Goal: Transaction & Acquisition: Purchase product/service

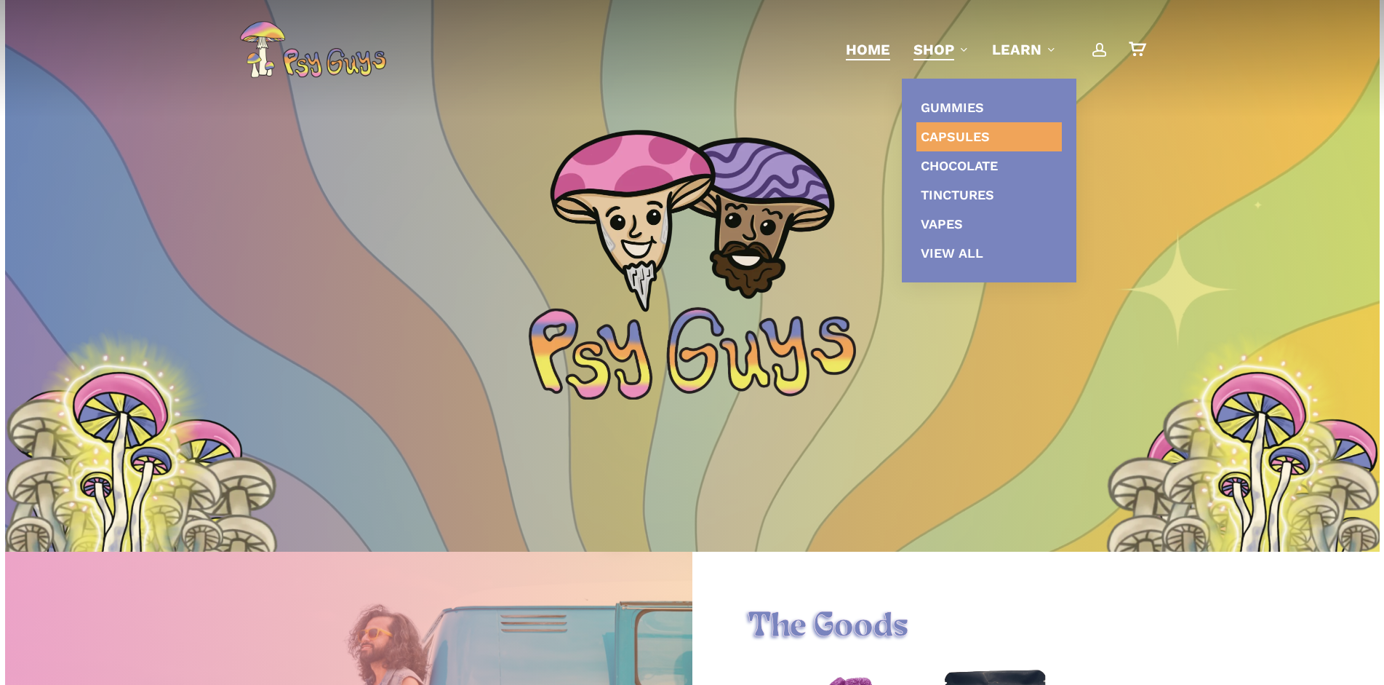
click at [949, 139] on span "Capsules" at bounding box center [955, 136] width 69 height 15
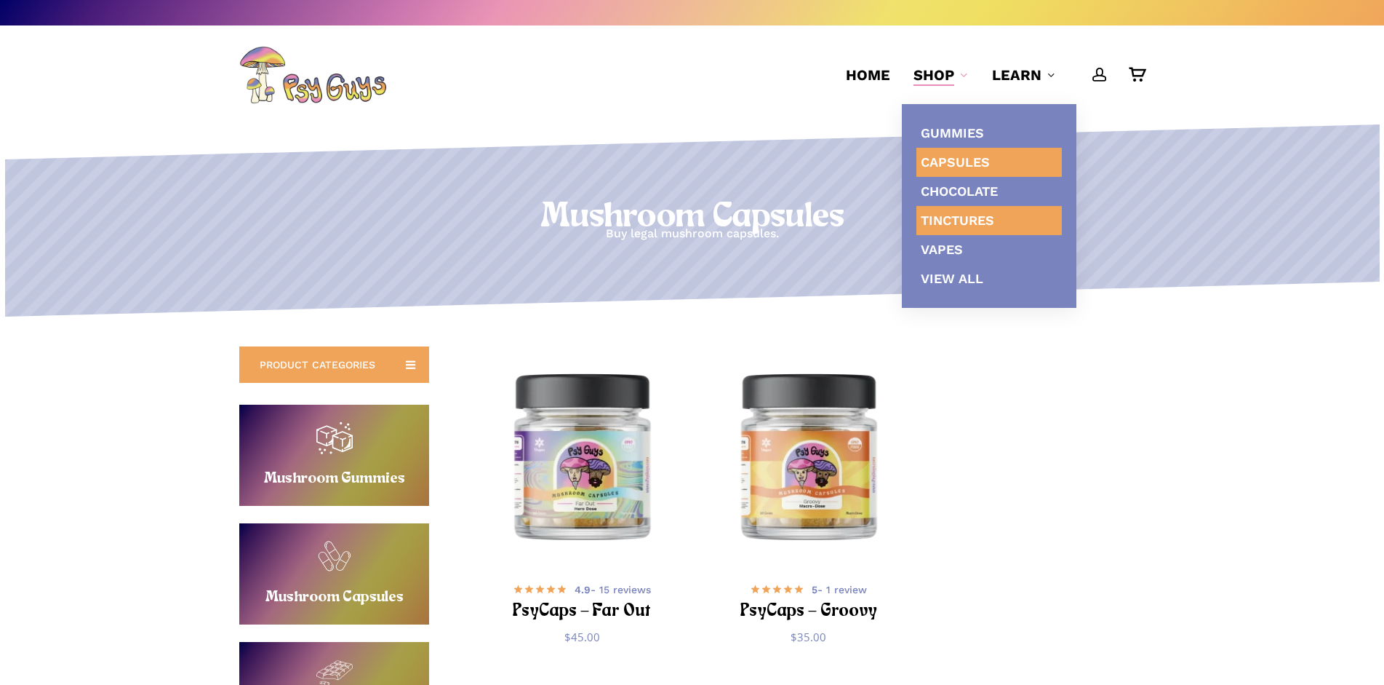
click at [938, 215] on span "Tinctures" at bounding box center [957, 219] width 73 height 15
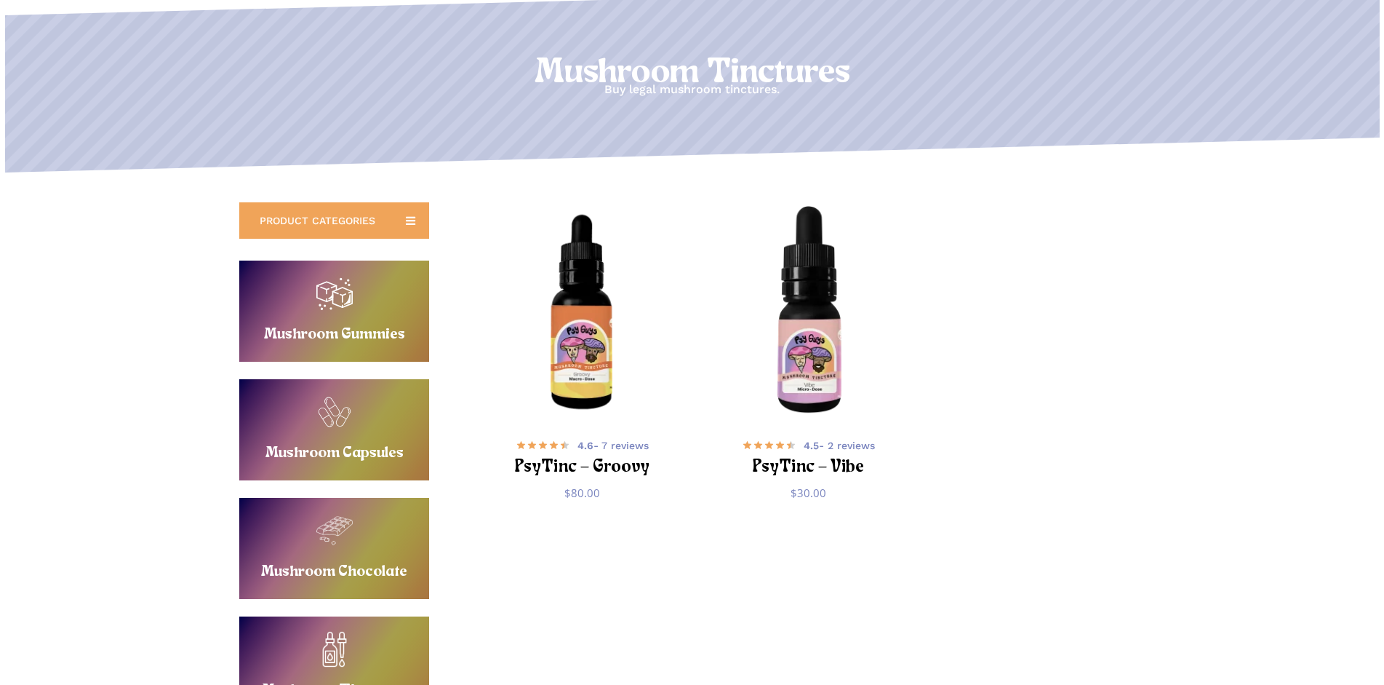
scroll to position [148, 0]
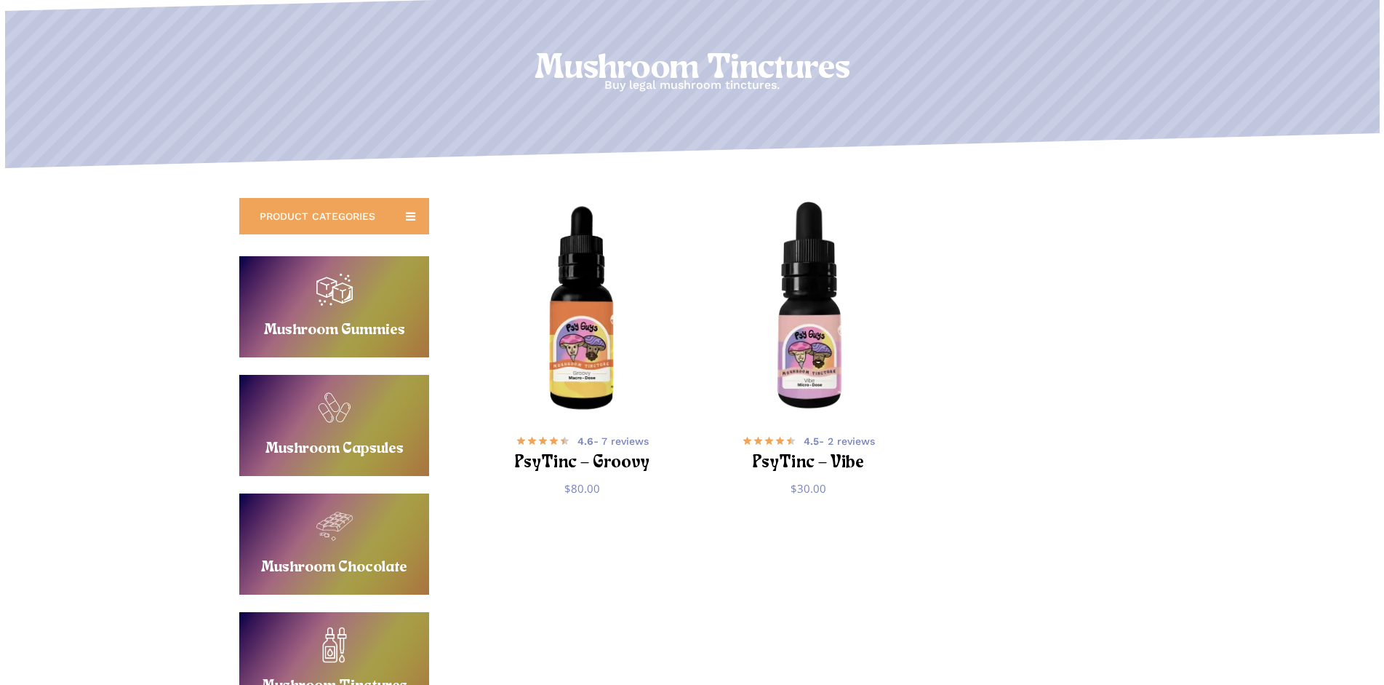
click at [588, 321] on img "PsyTinc - Groovy" at bounding box center [581, 306] width 221 height 221
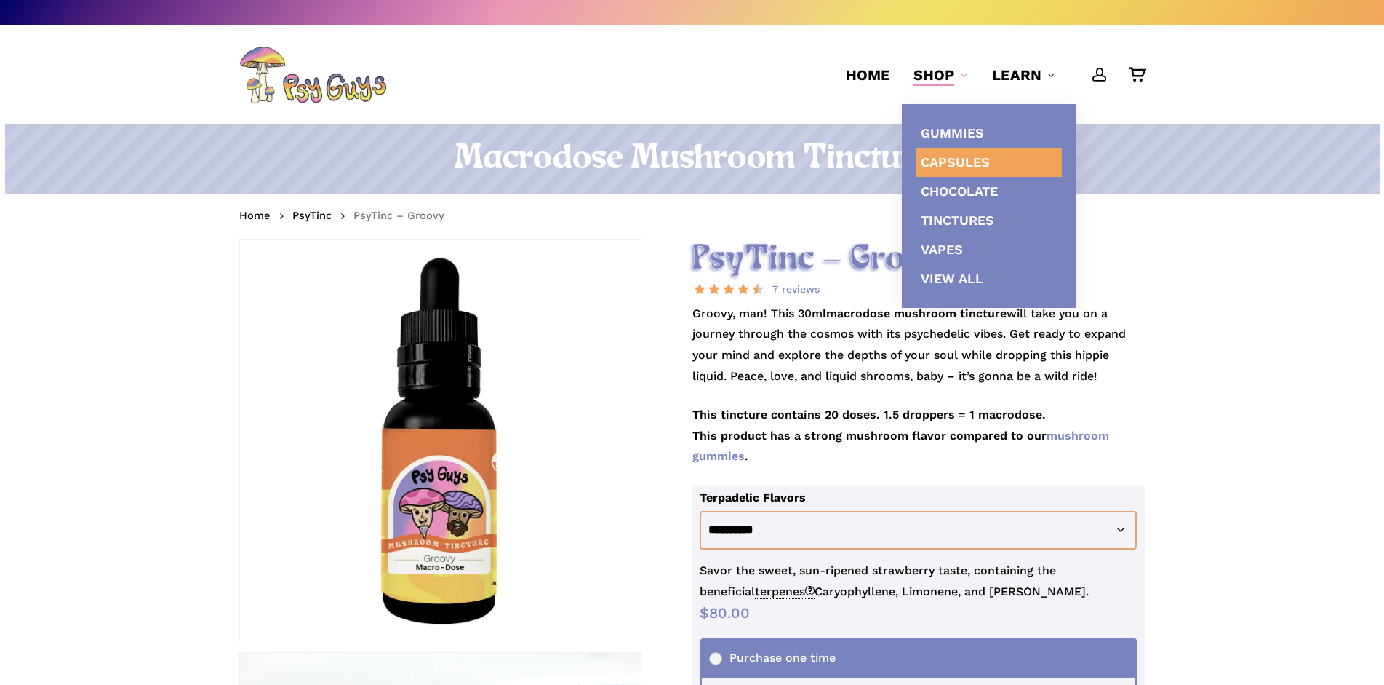
click at [939, 155] on span "Capsules" at bounding box center [955, 161] width 69 height 15
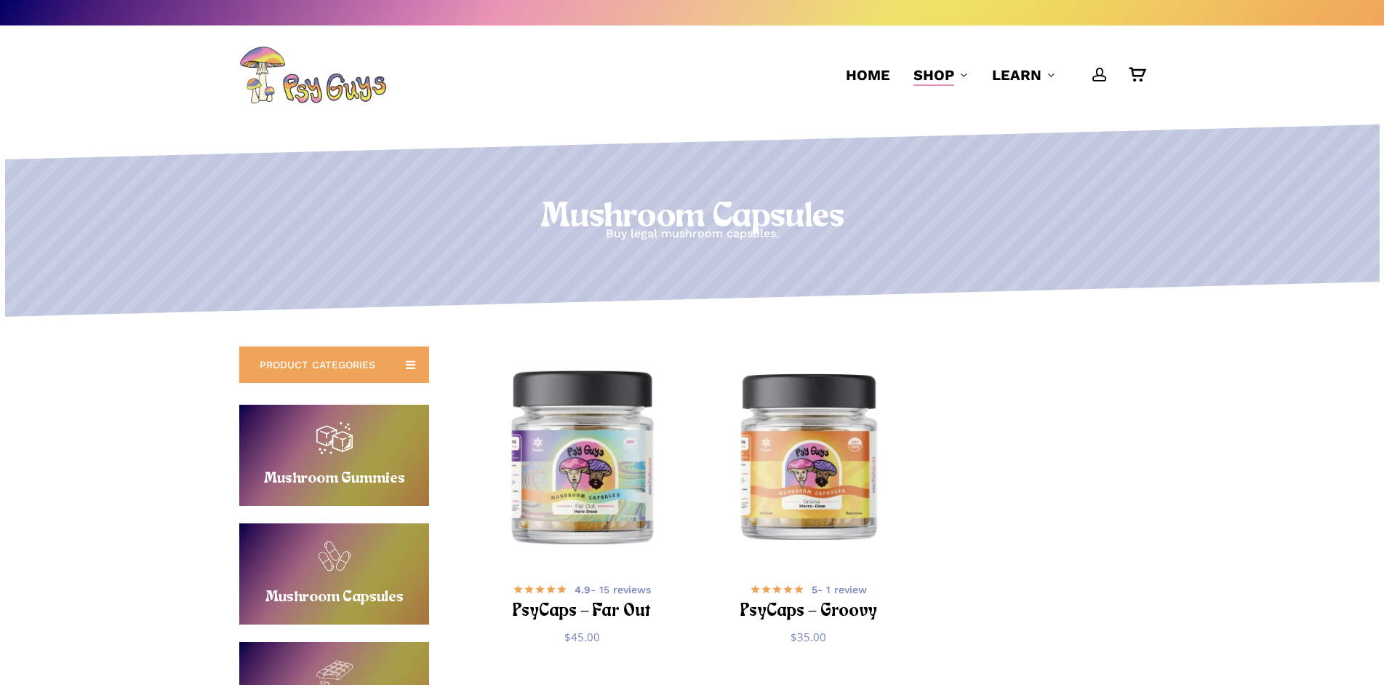
click at [619, 461] on img "PsyCaps - Far Out" at bounding box center [581, 455] width 221 height 221
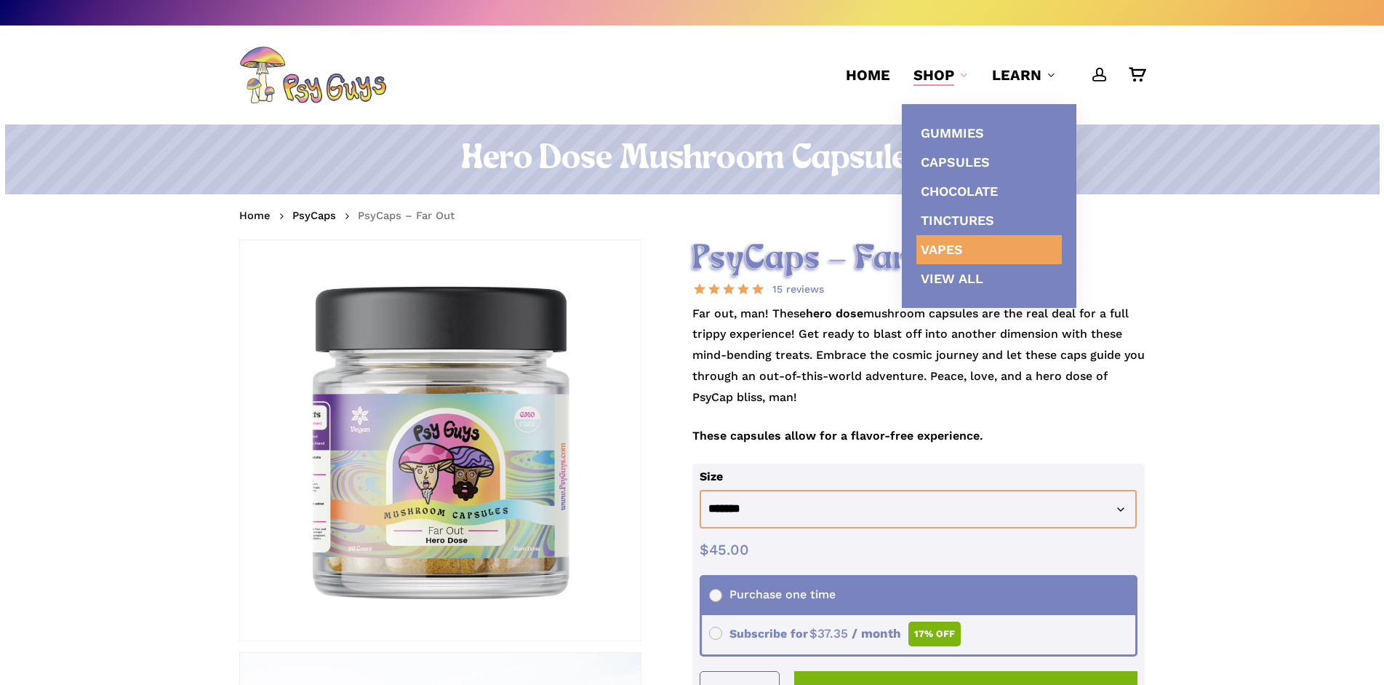
click at [938, 260] on link "Vapes" at bounding box center [989, 249] width 145 height 29
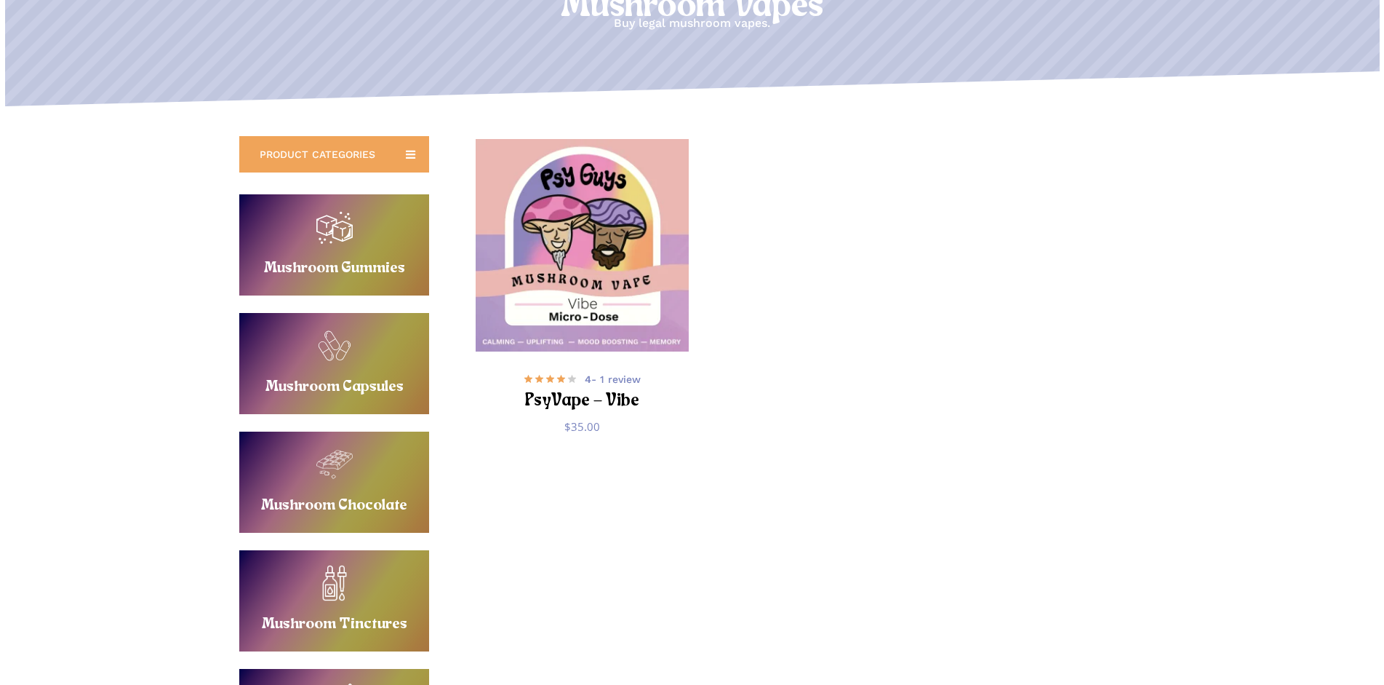
scroll to position [223, 0]
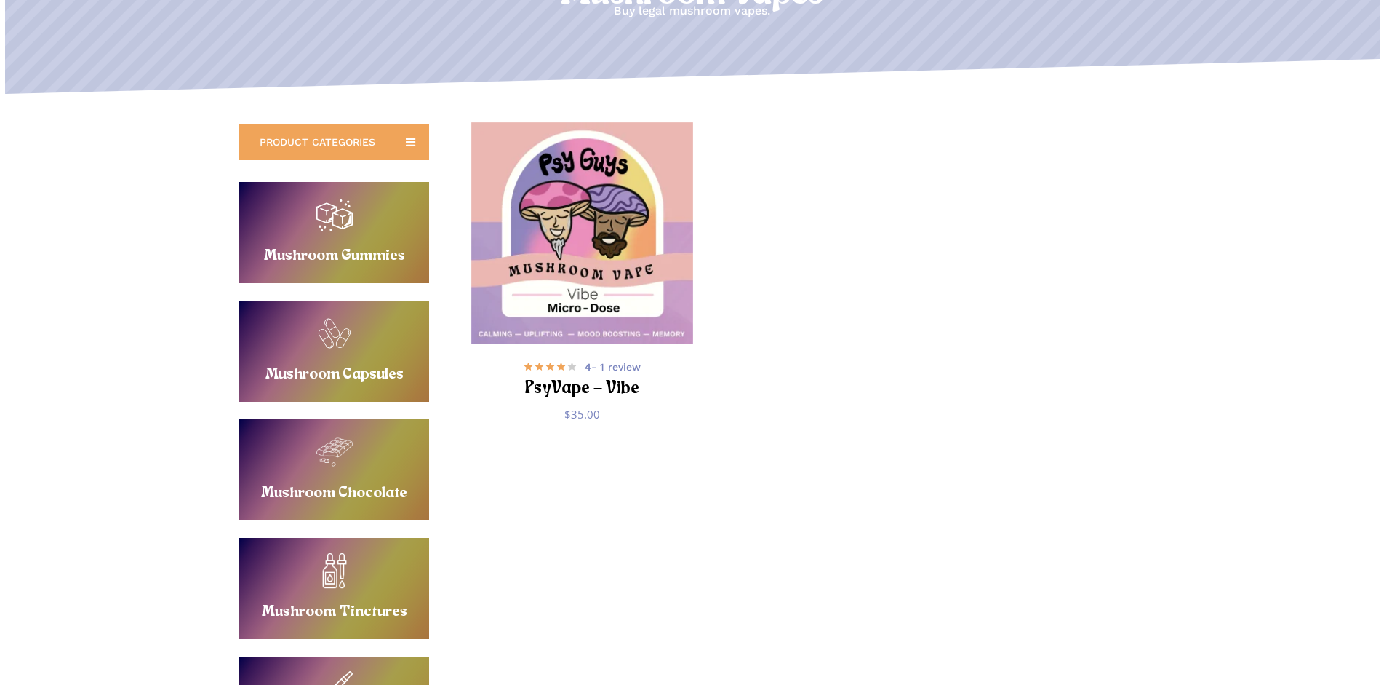
click at [594, 245] on img "PsyVape - Vibe" at bounding box center [581, 232] width 221 height 221
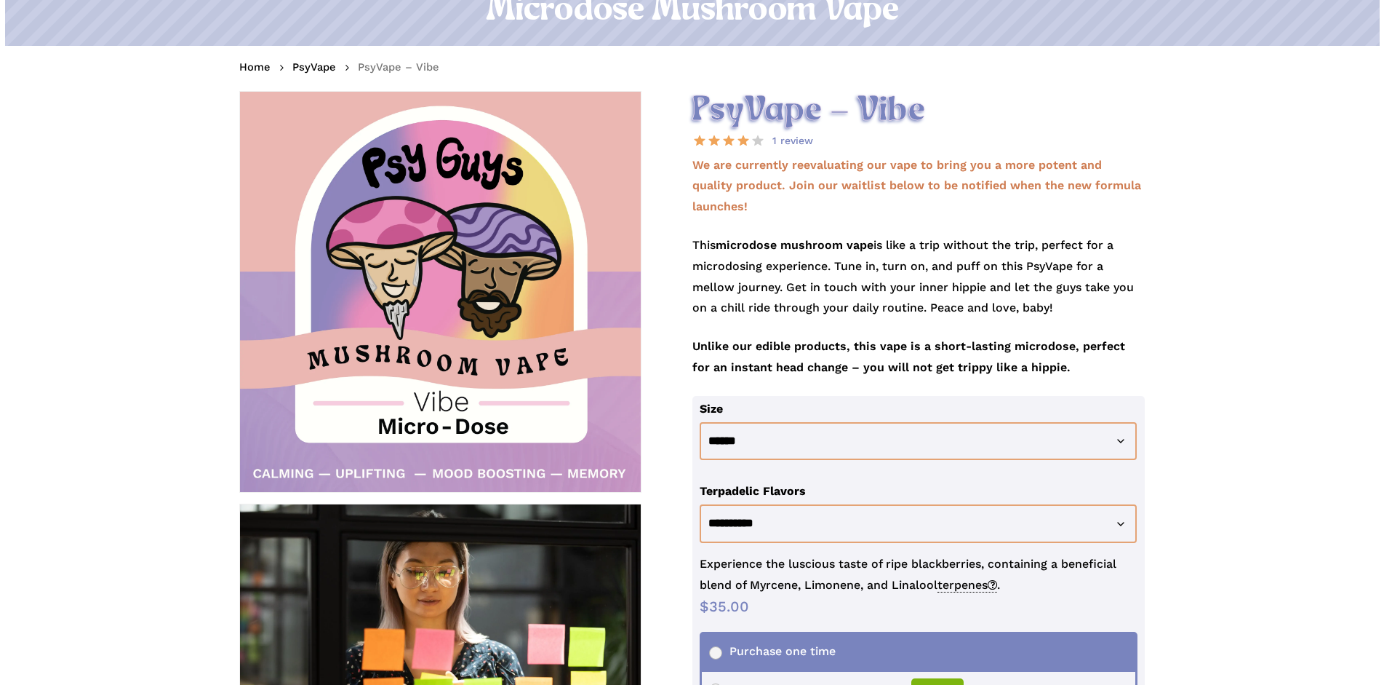
scroll to position [223, 0]
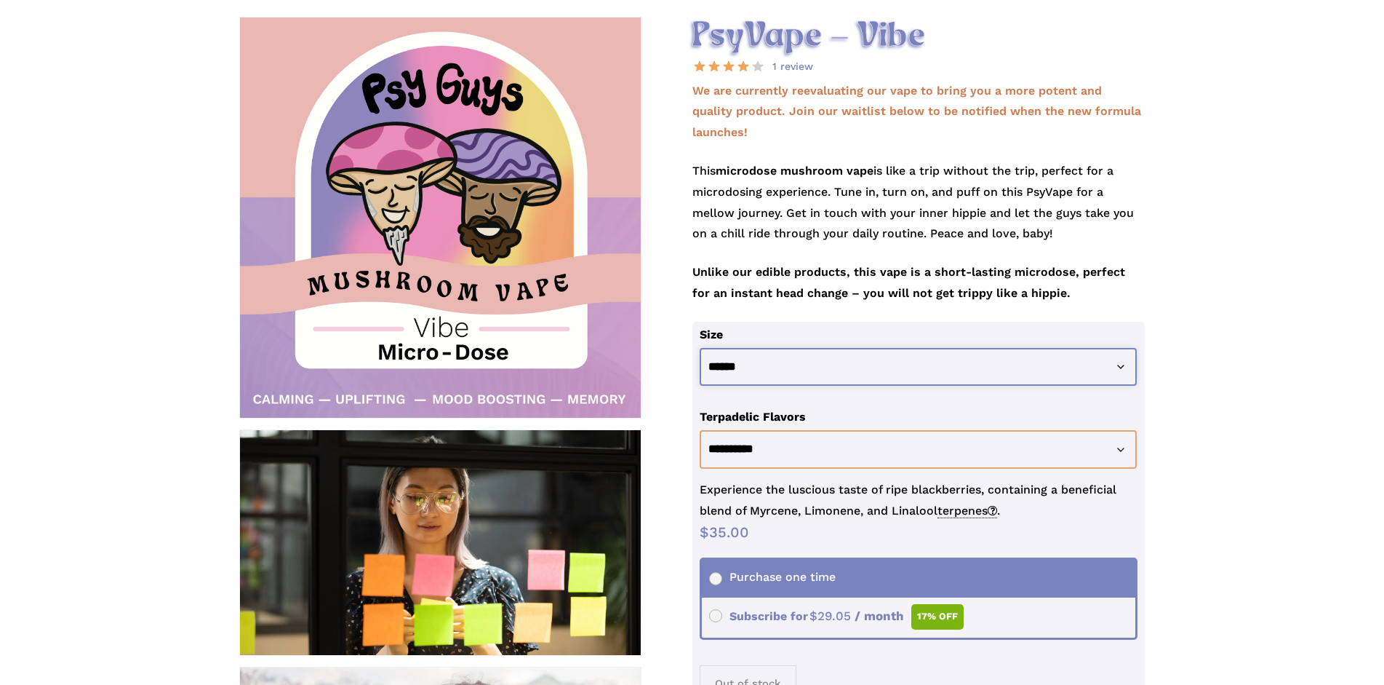
select select "******"
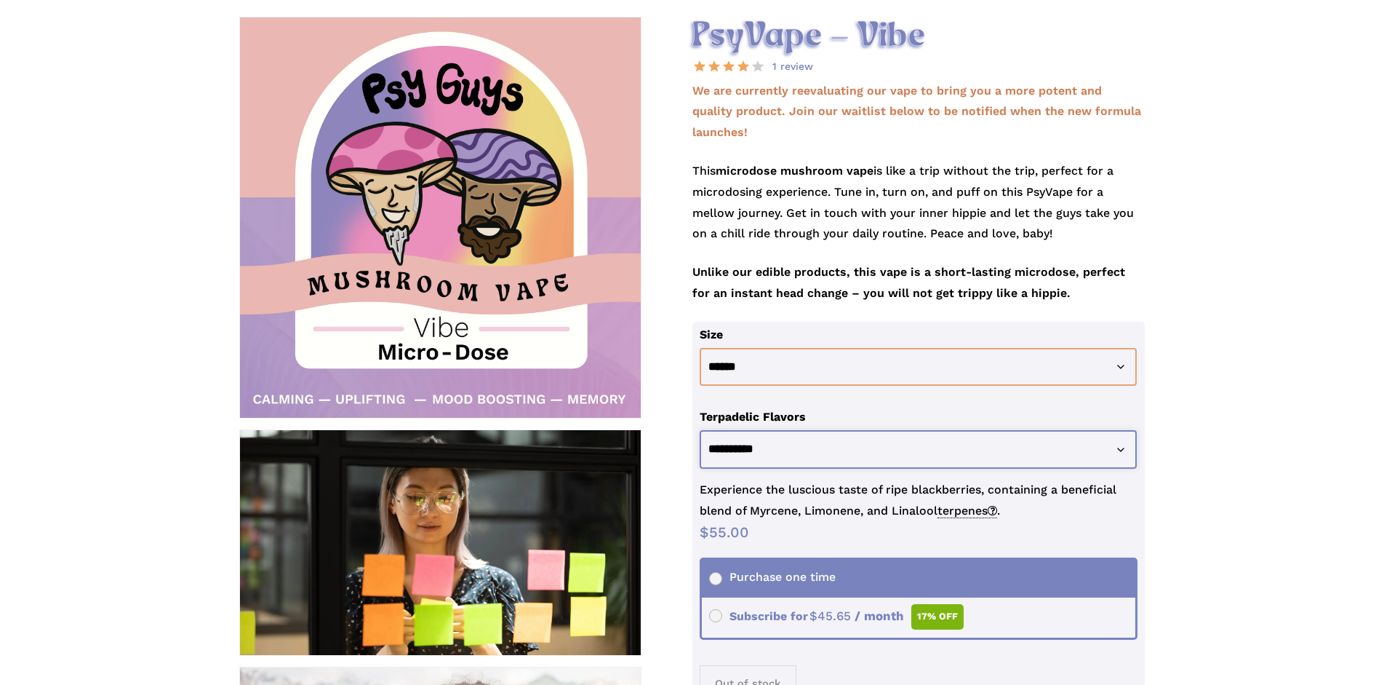
click at [700, 430] on select "**********" at bounding box center [919, 449] width 438 height 39
click at [798, 427] on th "Terpadelic Flavors" at bounding box center [922, 417] width 445 height 26
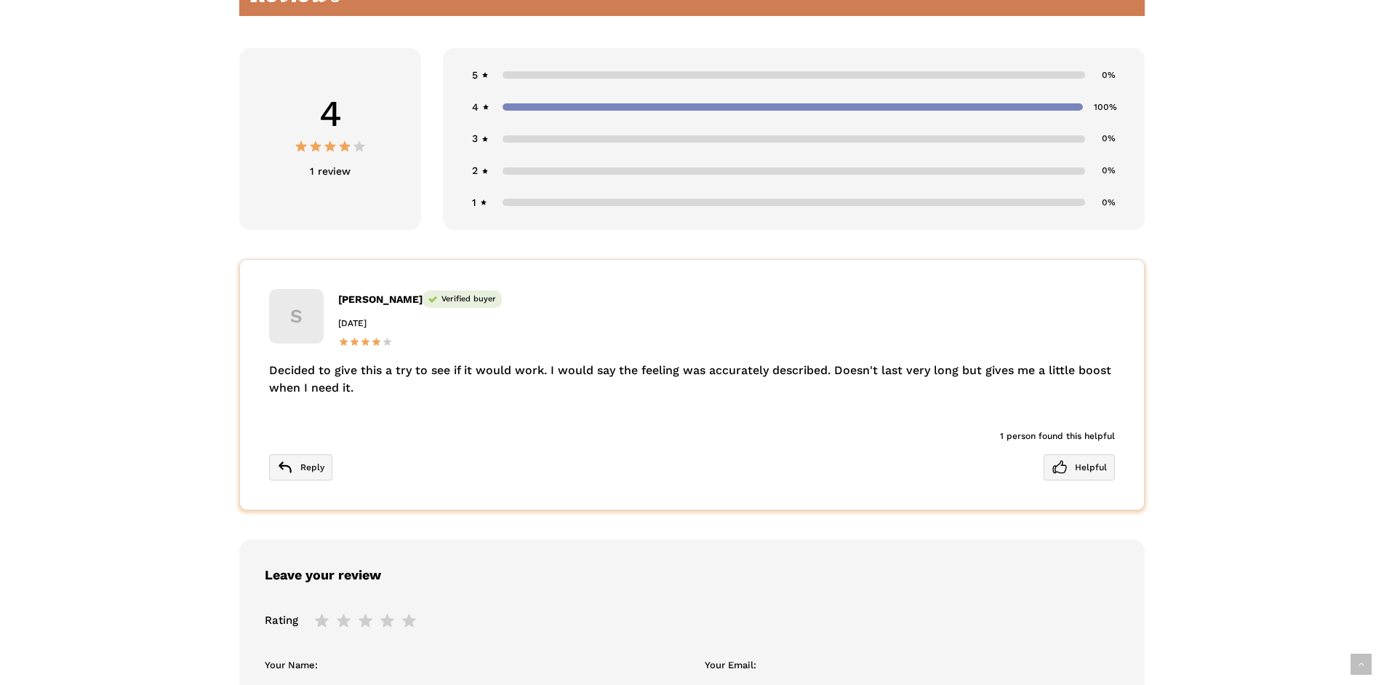
scroll to position [2597, 0]
